Goal: Information Seeking & Learning: Find specific fact

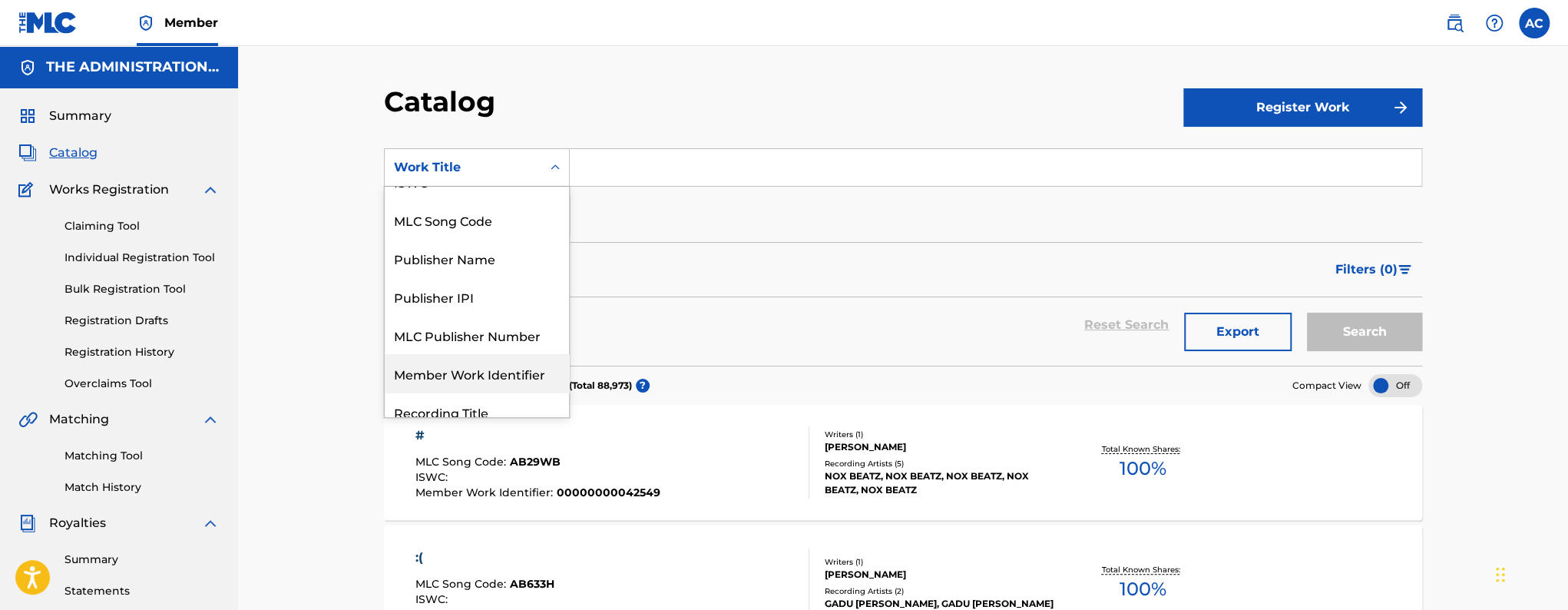
scroll to position [92, 0]
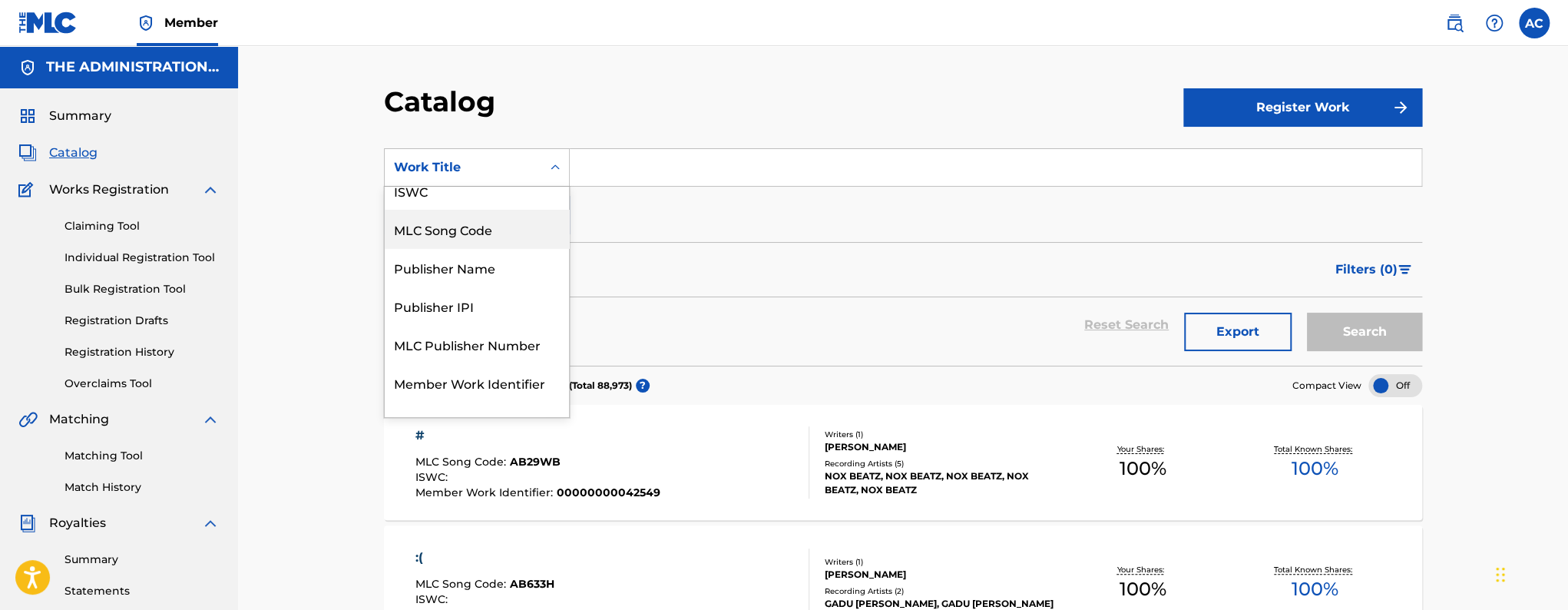
click at [469, 227] on div "MLC Song Code" at bounding box center [476, 228] width 185 height 39
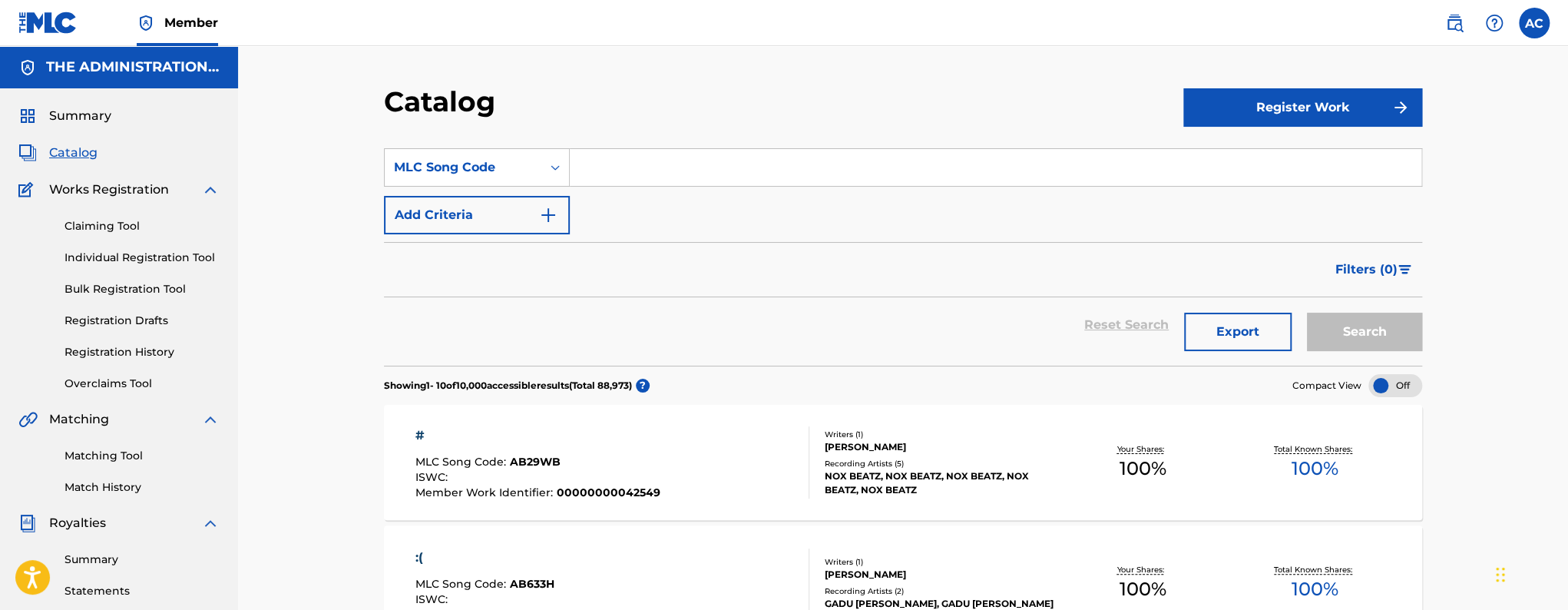
click at [621, 169] on input "Search Form" at bounding box center [996, 167] width 851 height 37
paste input "S47C84"
click at [1307, 312] on button "Search" at bounding box center [1365, 331] width 115 height 39
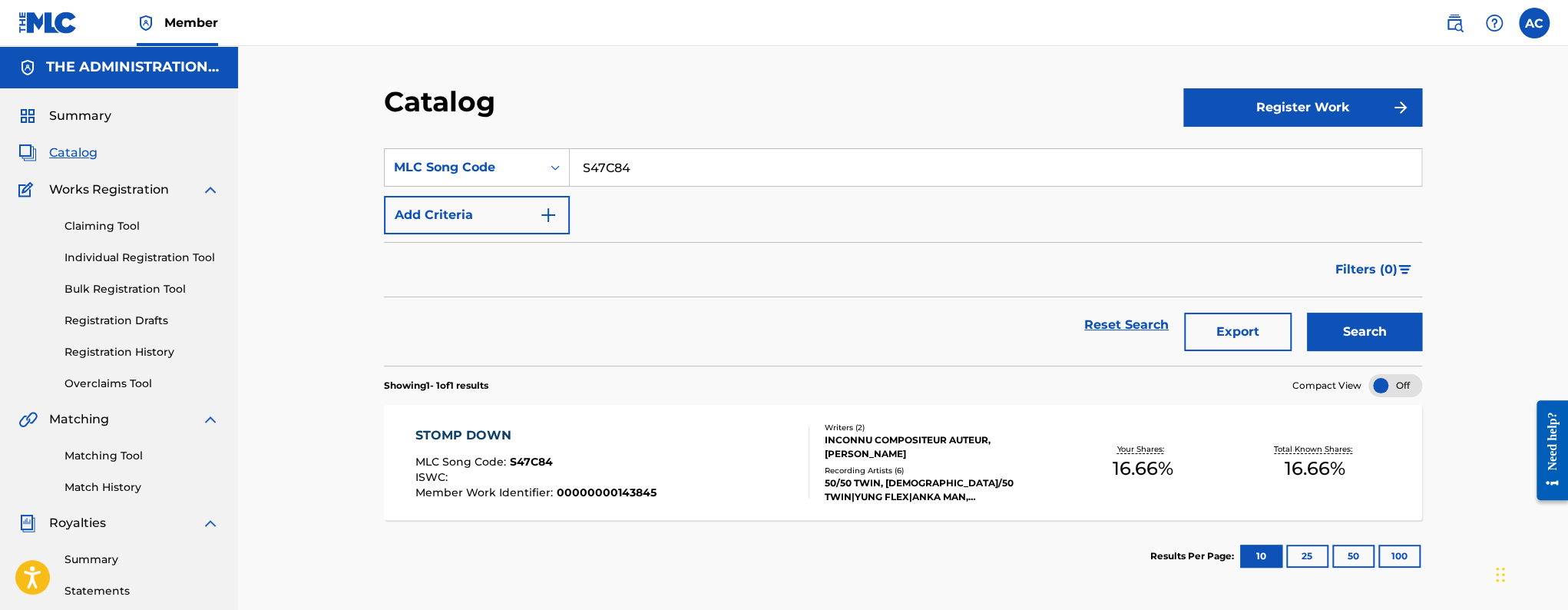
click at [623, 171] on input "S47C84" at bounding box center [996, 167] width 851 height 37
paste input "66X48"
type input "S66X48"
click at [1307, 312] on button "Search" at bounding box center [1365, 331] width 115 height 39
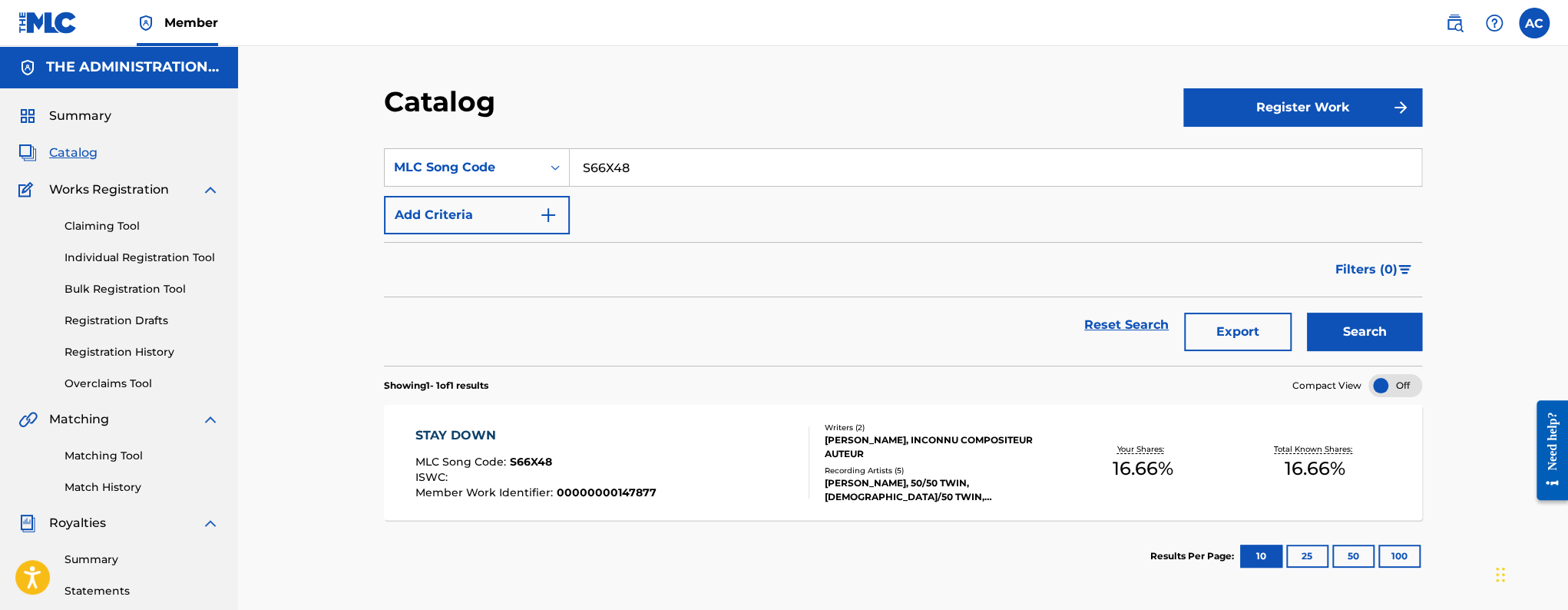
click at [652, 468] on div "STAY DOWN MLC Song Code : S66X48 ISWC : Member Work Identifier : 00000000147877" at bounding box center [613, 462] width 395 height 72
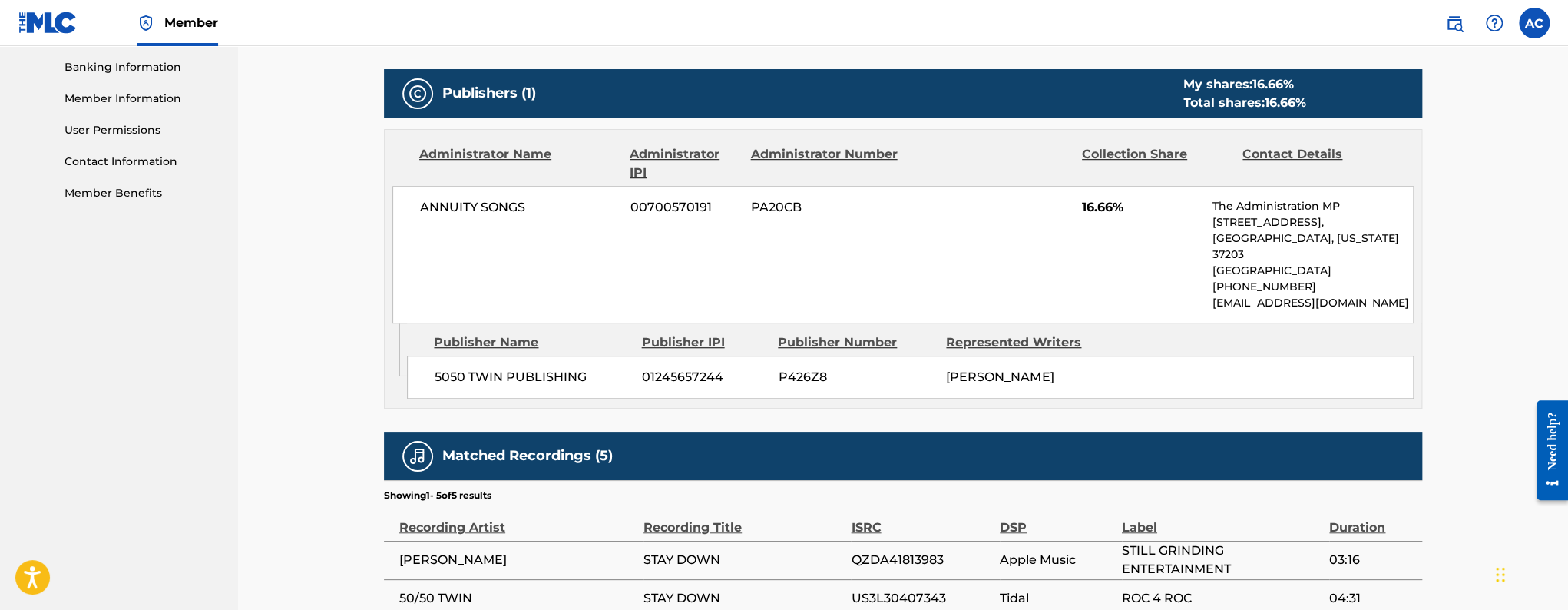
scroll to position [661, 0]
